Goal: Obtain resource: Obtain resource

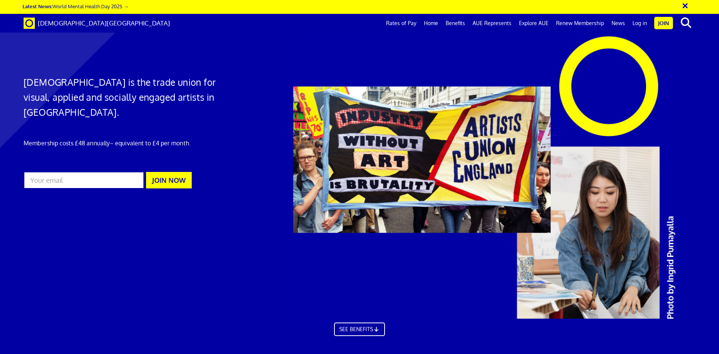
scroll to position [0, 12]
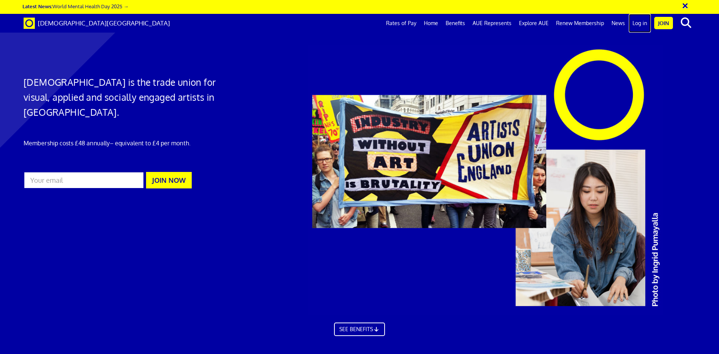
click at [639, 25] on link "Log in" at bounding box center [640, 23] width 22 height 19
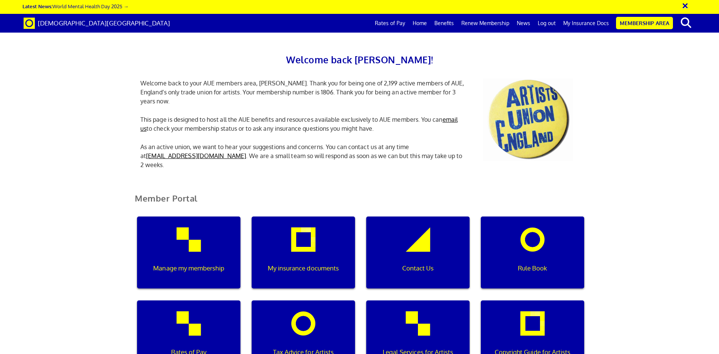
scroll to position [0, 2]
click at [309, 253] on div "My insurance documents" at bounding box center [303, 252] width 103 height 72
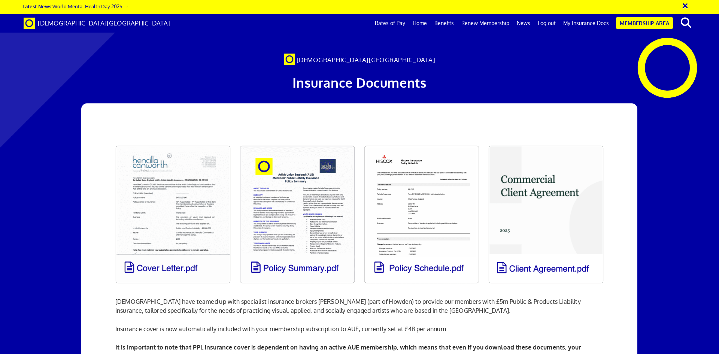
scroll to position [130, 0]
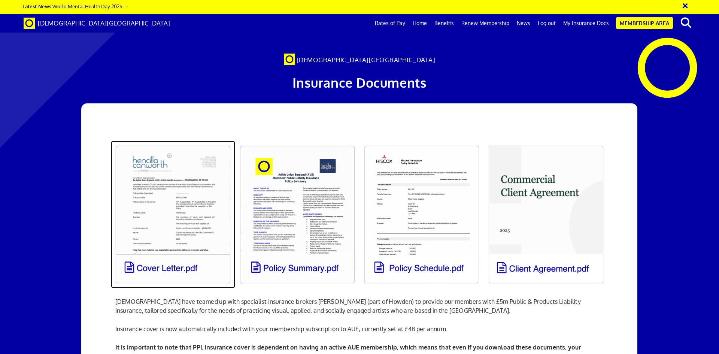
click at [173, 143] on link at bounding box center [173, 214] width 124 height 147
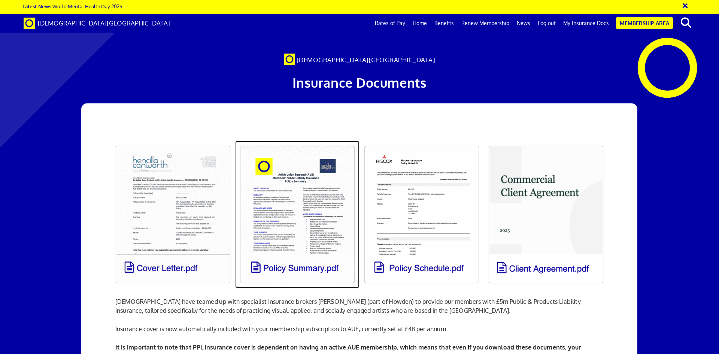
click at [294, 141] on link at bounding box center [297, 214] width 124 height 147
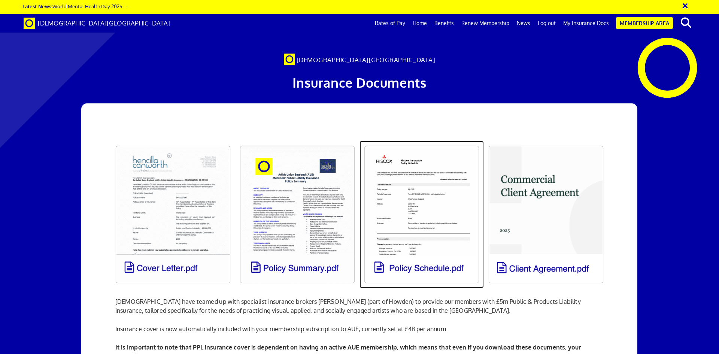
click at [422, 141] on link at bounding box center [421, 214] width 124 height 147
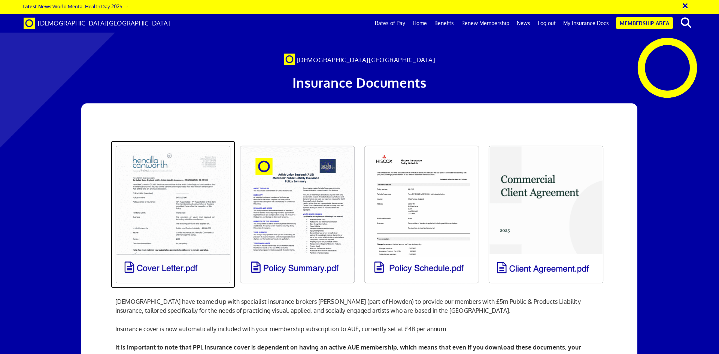
click at [185, 141] on link at bounding box center [173, 214] width 124 height 147
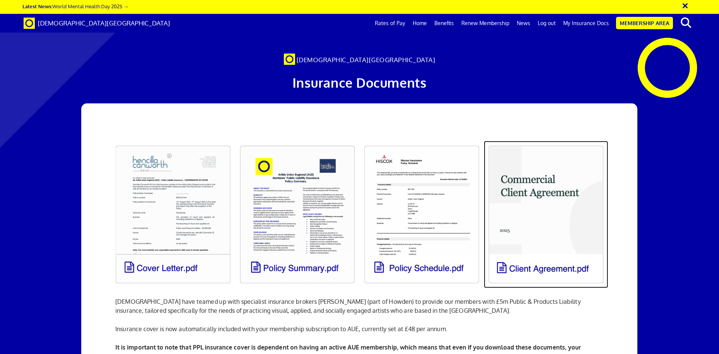
click at [559, 141] on link at bounding box center [546, 214] width 124 height 147
